Goal: Transaction & Acquisition: Subscribe to service/newsletter

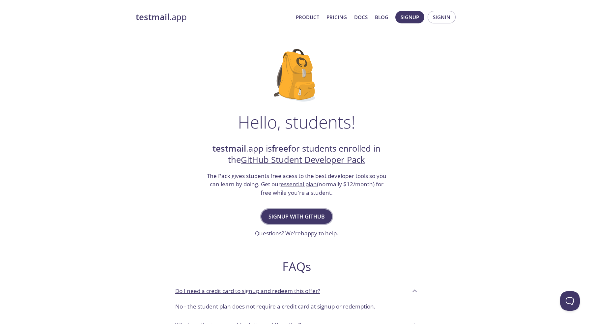
click at [322, 214] on span "Signup with GitHub" at bounding box center [297, 216] width 56 height 9
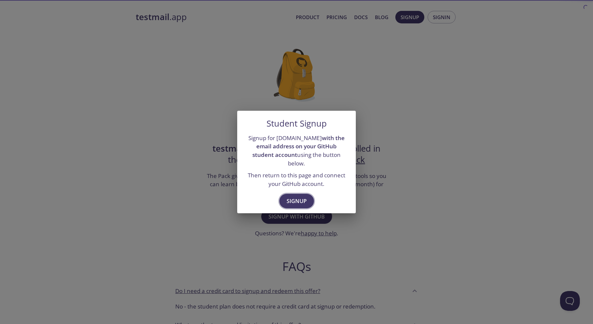
click at [303, 196] on span "Signup" at bounding box center [297, 200] width 20 height 9
click at [382, 163] on div "Student Signup Signup for [DOMAIN_NAME] with the email address on your GitHub s…" at bounding box center [296, 162] width 593 height 324
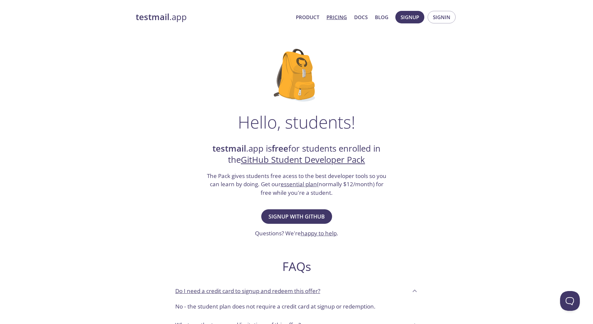
click at [337, 16] on link "Pricing" at bounding box center [337, 17] width 20 height 9
click at [161, 16] on strong "testmail" at bounding box center [153, 17] width 34 height 12
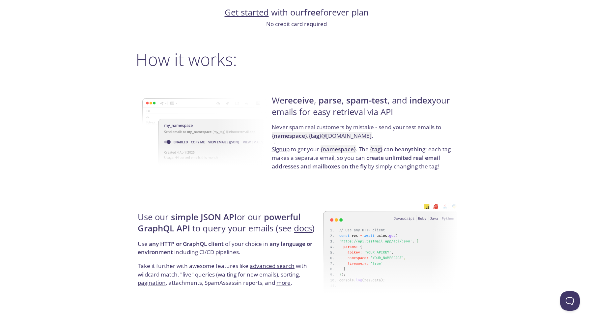
scroll to position [444, 0]
